Goal: Book appointment/travel/reservation

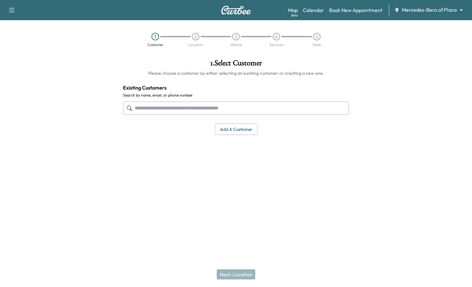
click at [374, 120] on div at bounding box center [413, 126] width 118 height 144
click at [430, 67] on div at bounding box center [413, 126] width 118 height 144
click at [92, 51] on div "1 Customer 2 Location 3 Vehicle 4 Services 5 Date" at bounding box center [236, 39] width 472 height 29
click at [408, 90] on div at bounding box center [413, 126] width 118 height 144
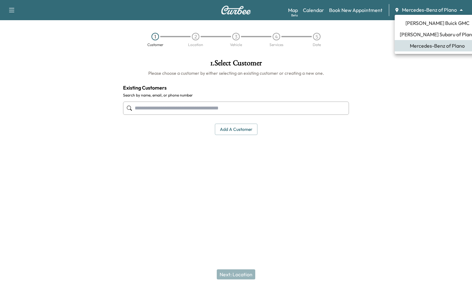
click at [438, 11] on body "Support Log Out Map Beta Calendar Book New Appointment Mercedes-Benz of Plano *…" at bounding box center [236, 143] width 472 height 287
click at [415, 131] on div at bounding box center [236, 143] width 472 height 287
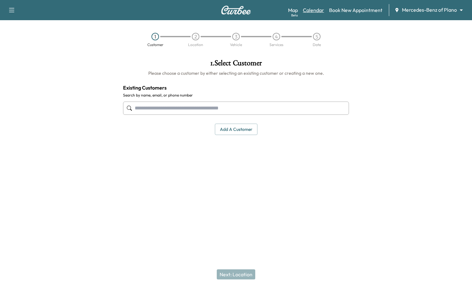
click at [309, 11] on link "Calendar" at bounding box center [313, 10] width 21 height 8
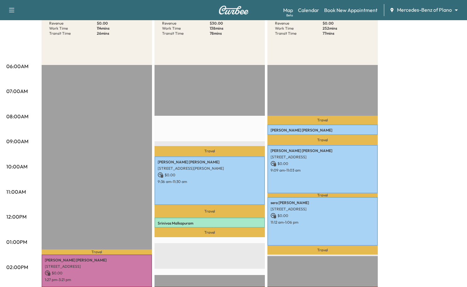
scroll to position [54, 0]
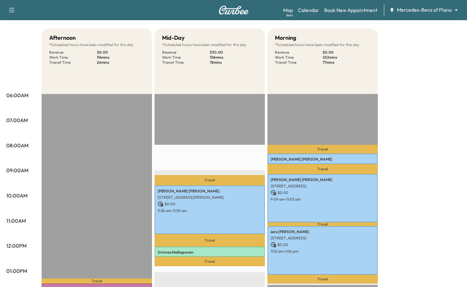
click at [457, 142] on div "Afternoon * Scheduled hours have been modified for this day Revenue $ 0.00 Work…" at bounding box center [251, 264] width 419 height 473
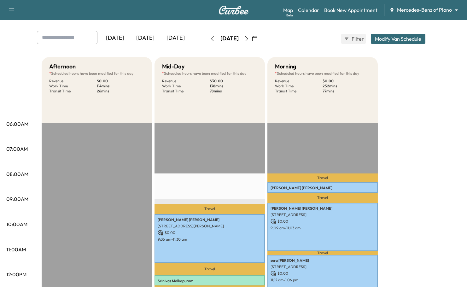
scroll to position [0, 0]
